Goal: Information Seeking & Learning: Learn about a topic

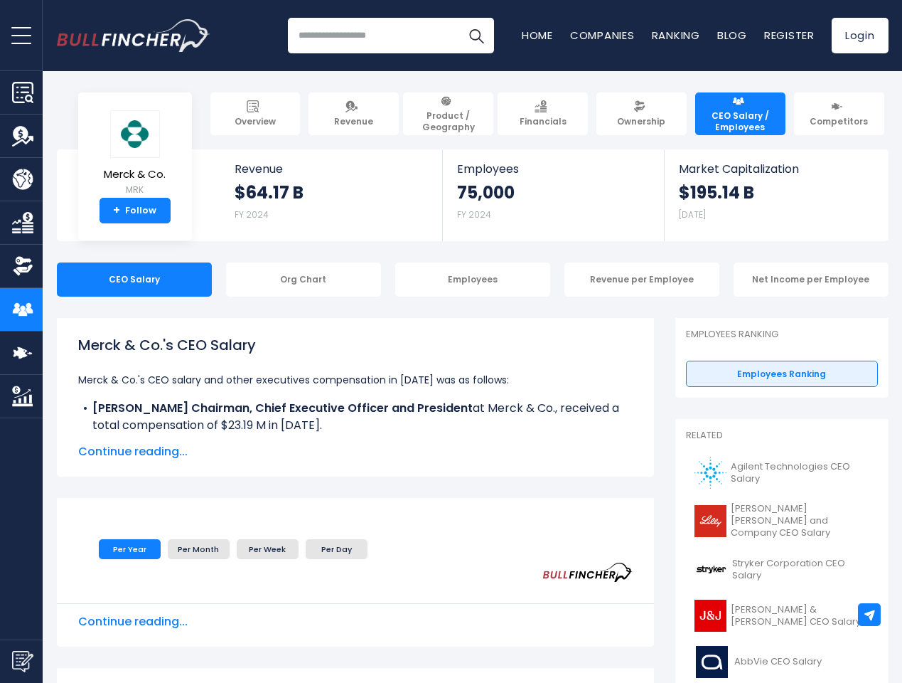
click at [21, 35] on span "open menu" at bounding box center [21, 35] width 20 height 1
click at [21, 661] on img "Submit Feedback" at bounding box center [22, 661] width 21 height 21
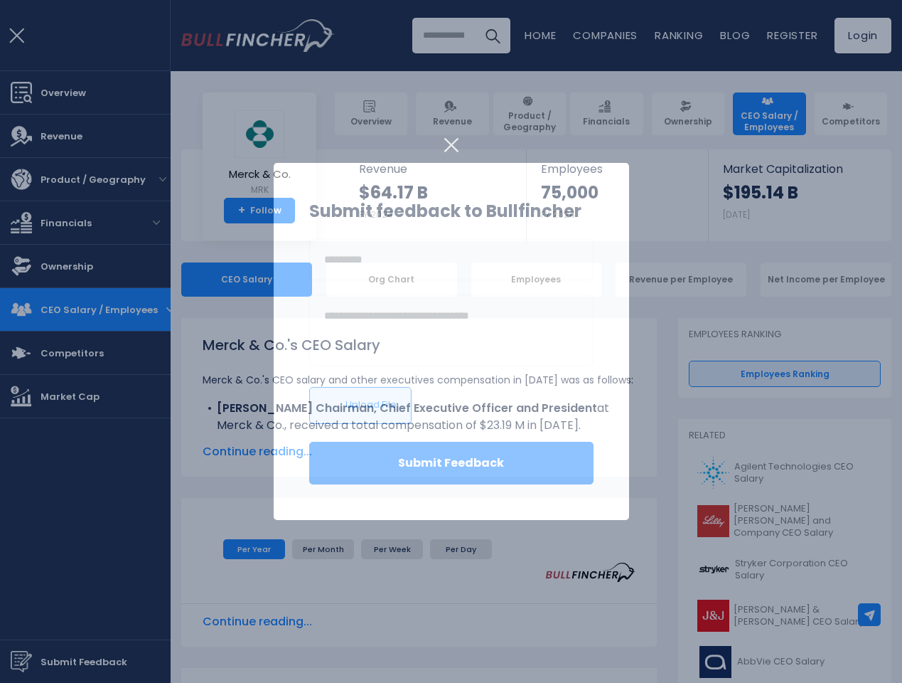
click at [870, 614] on div at bounding box center [451, 341] width 902 height 683
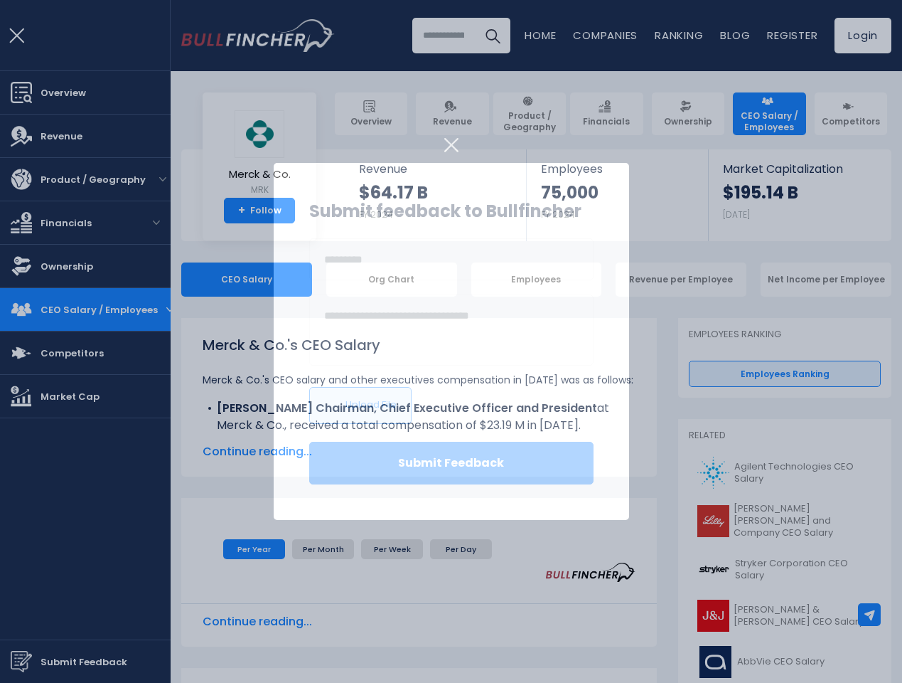
click at [124, 279] on div at bounding box center [451, 341] width 902 height 683
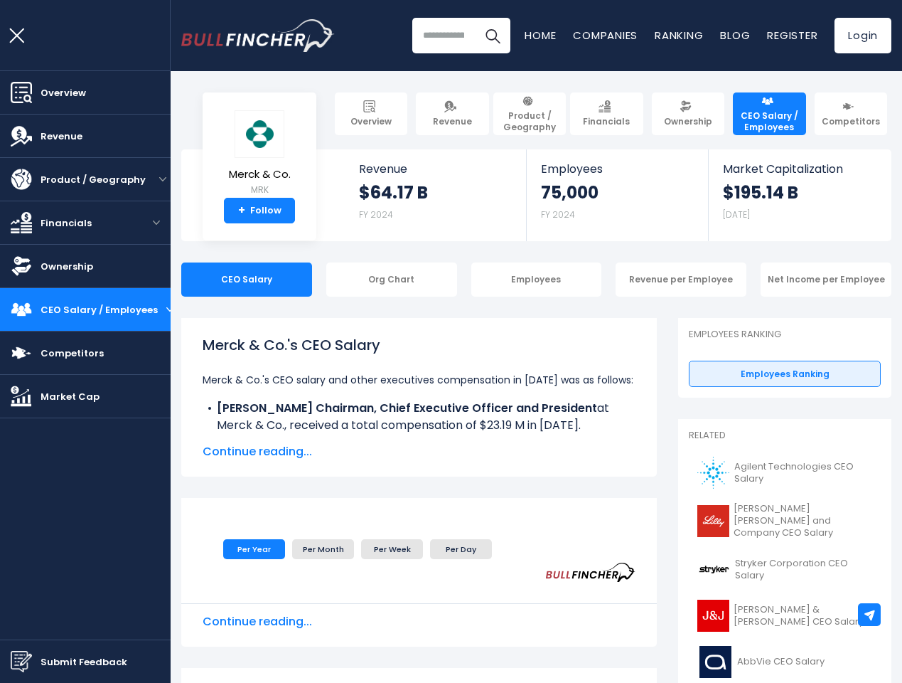
click at [293, 279] on div "CEO Salary" at bounding box center [246, 279] width 131 height 34
click at [462, 279] on div "CEO Salary Org Chart Employees Revenue per Employee Net Income per Employee" at bounding box center [536, 279] width 710 height 34
click at [631, 279] on div "Revenue per Employee" at bounding box center [681, 279] width 131 height 34
click at [801, 279] on div "Net Income per Employee" at bounding box center [826, 279] width 131 height 34
click at [345, 451] on span "Continue reading..." at bounding box center [419, 451] width 433 height 17
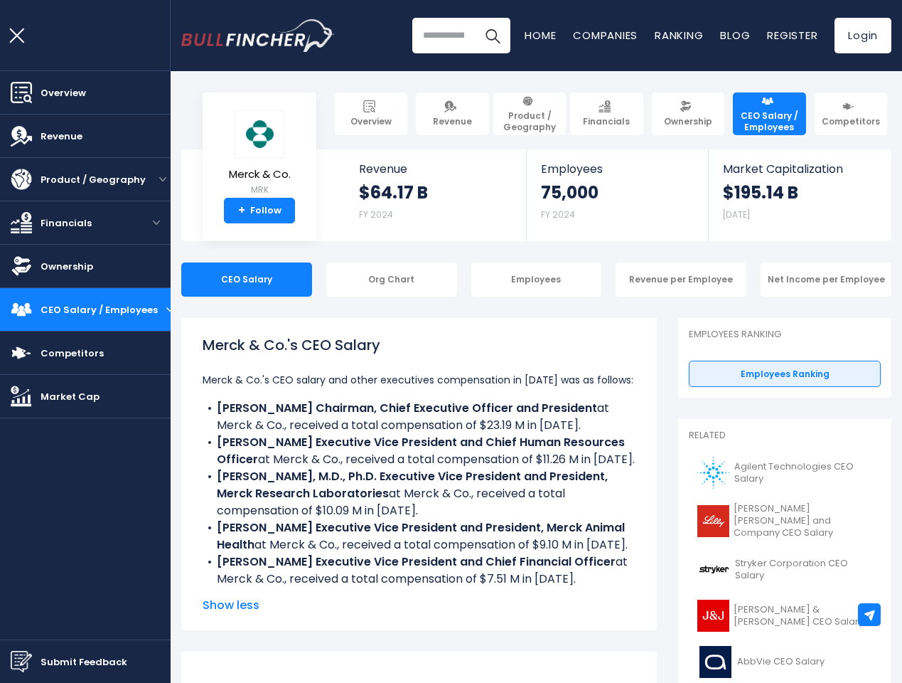
click at [119, 549] on div "Overview Revenue Product / Geography Financials" at bounding box center [85, 341] width 171 height 683
